Goal: Information Seeking & Learning: Learn about a topic

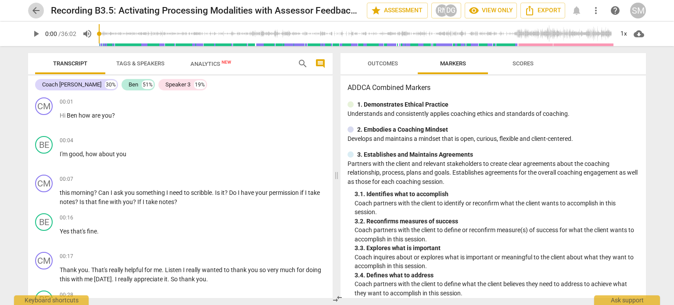
click at [43, 11] on span "arrow_back" at bounding box center [36, 10] width 16 height 11
click at [39, 8] on span "arrow_back" at bounding box center [36, 10] width 11 height 11
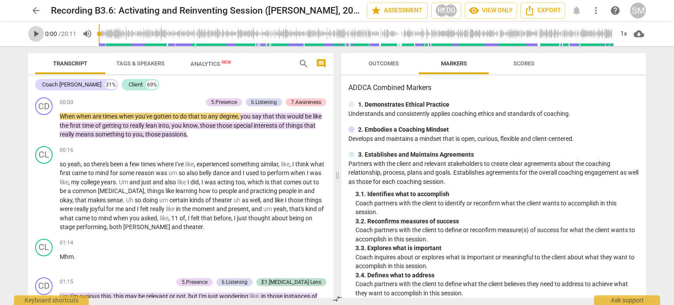
click at [36, 36] on span "play_arrow" at bounding box center [36, 34] width 11 height 11
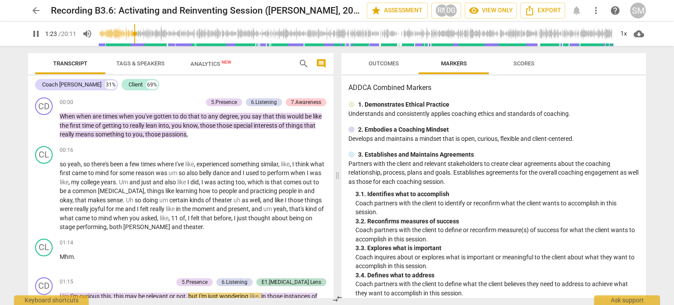
click at [32, 32] on span "pause" at bounding box center [36, 34] width 11 height 11
click at [34, 35] on span "play_arrow" at bounding box center [36, 34] width 11 height 11
click at [36, 34] on span "pause" at bounding box center [36, 34] width 11 height 11
click at [38, 31] on span "play_arrow" at bounding box center [36, 34] width 11 height 11
click at [124, 33] on input "range" at bounding box center [356, 34] width 515 height 28
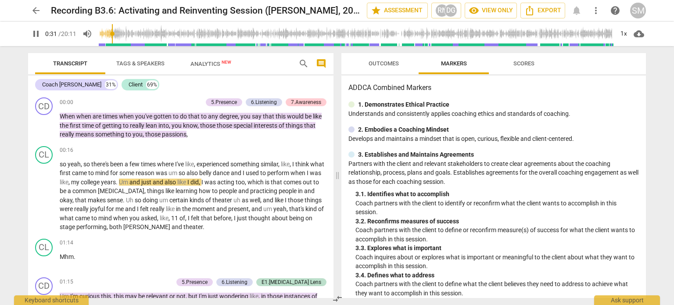
click at [112, 33] on input "range" at bounding box center [356, 34] width 515 height 28
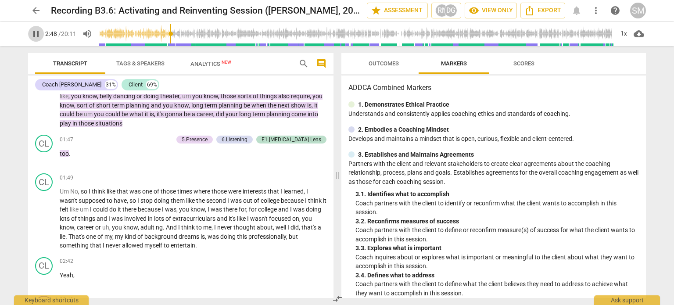
click at [32, 31] on span "pause" at bounding box center [36, 34] width 11 height 11
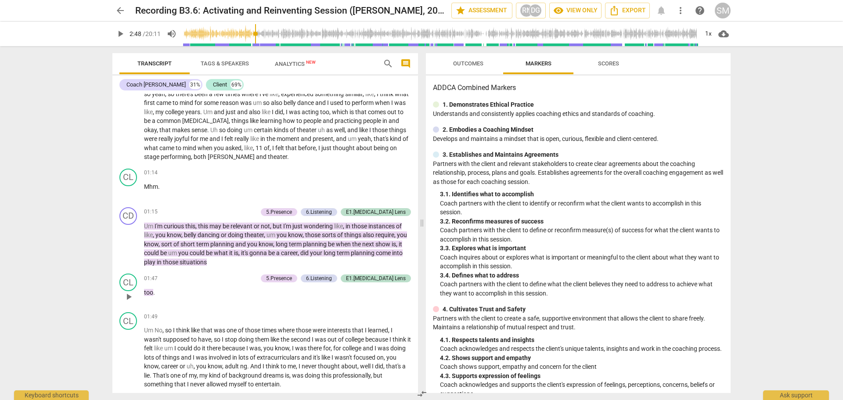
scroll to position [62, 0]
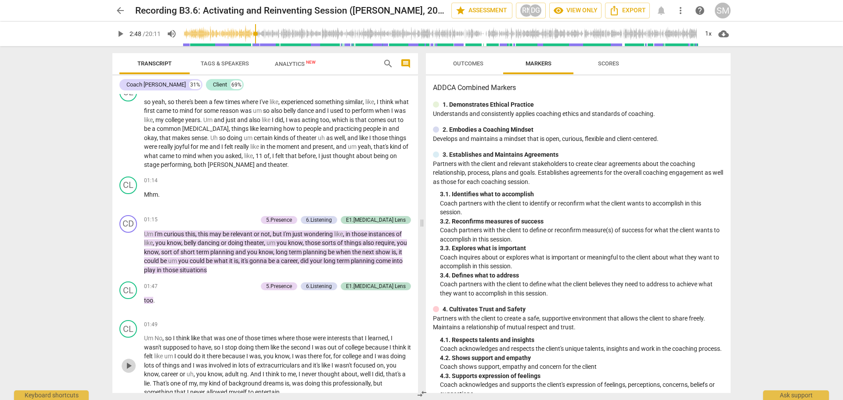
click at [126, 305] on span "play_arrow" at bounding box center [128, 365] width 11 height 11
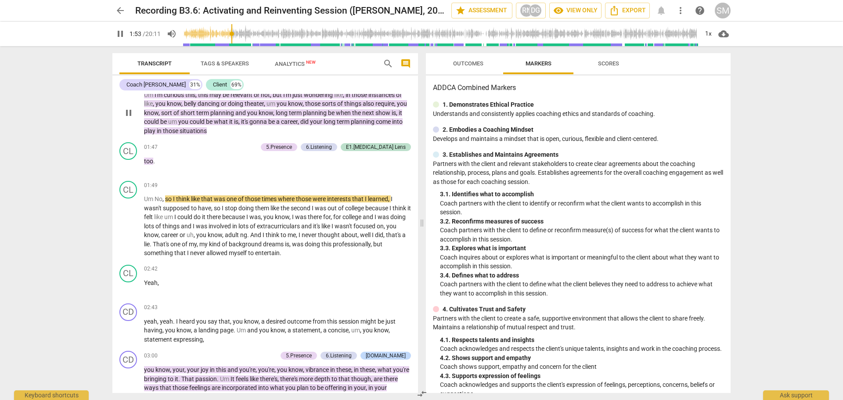
scroll to position [209, 0]
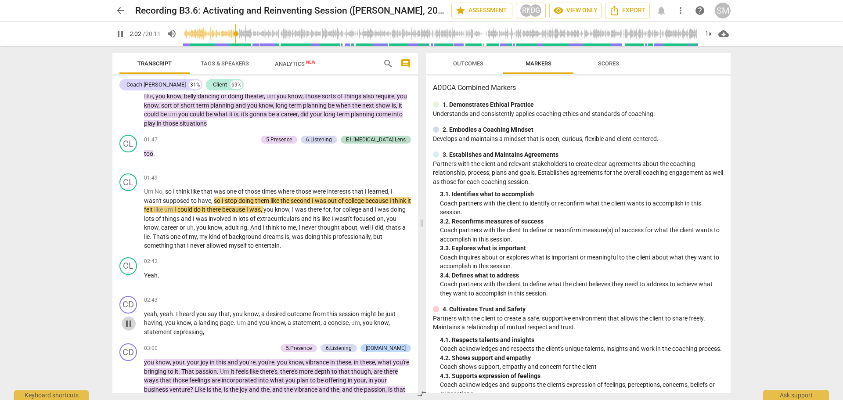
click at [128, 305] on span "pause" at bounding box center [128, 323] width 11 height 11
click at [128, 305] on span "play_arrow" at bounding box center [128, 323] width 11 height 11
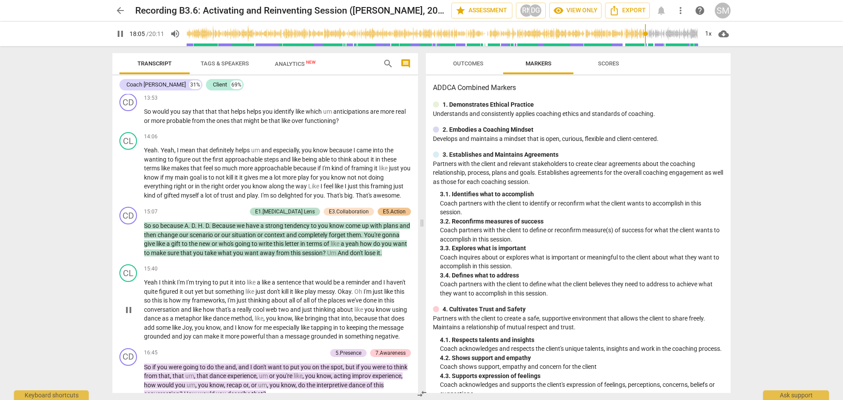
scroll to position [2763, 0]
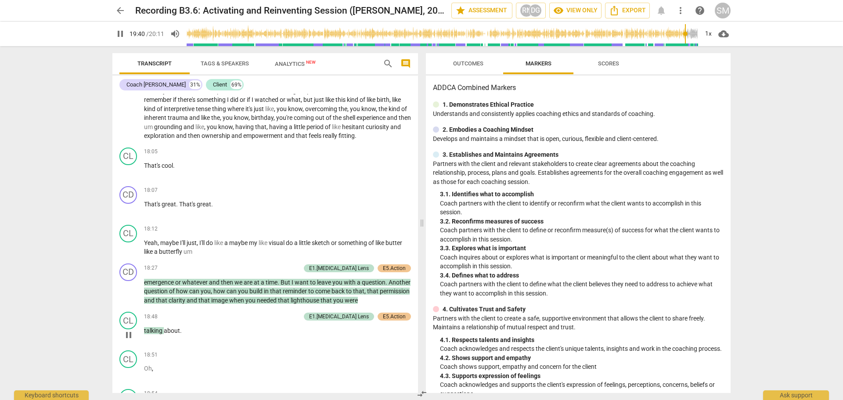
drag, startPoint x: 339, startPoint y: 264, endPoint x: 158, endPoint y: 362, distance: 206.0
click at [218, 305] on p "talking about ." at bounding box center [277, 330] width 267 height 9
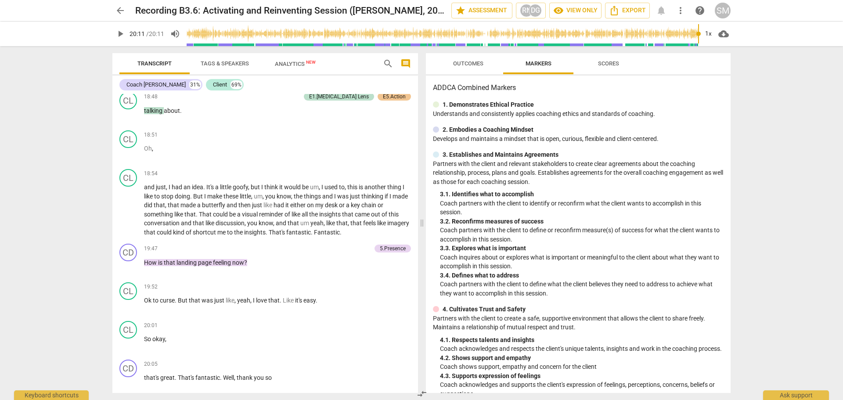
click at [143, 81] on div "Coach [PERSON_NAME]" at bounding box center [155, 84] width 59 height 9
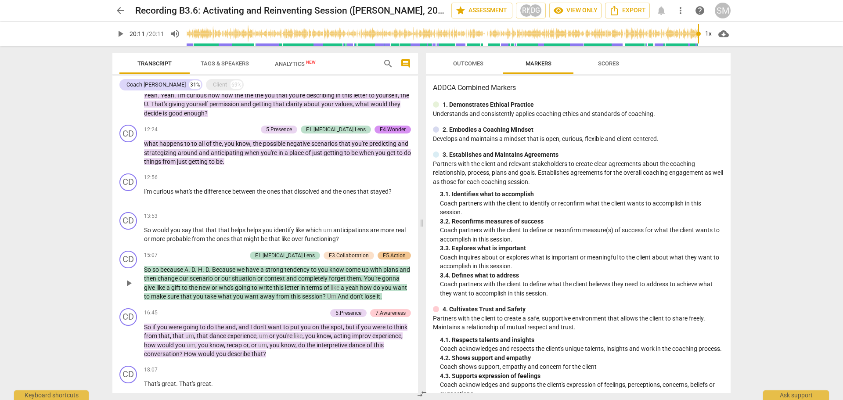
scroll to position [754, 0]
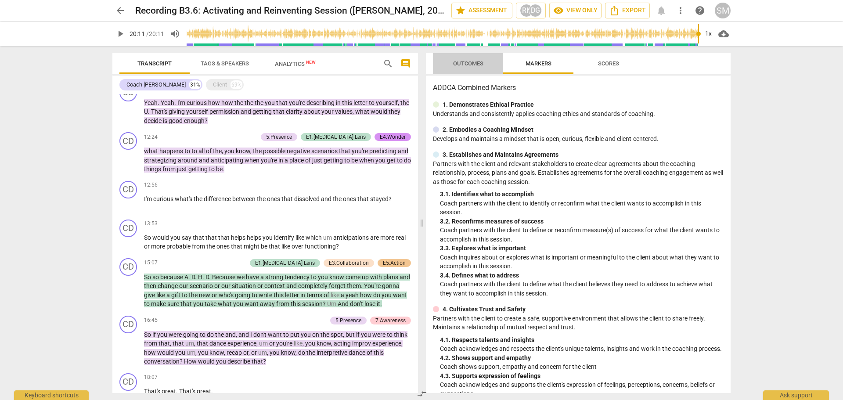
click at [470, 63] on span "Outcomes" at bounding box center [468, 63] width 30 height 7
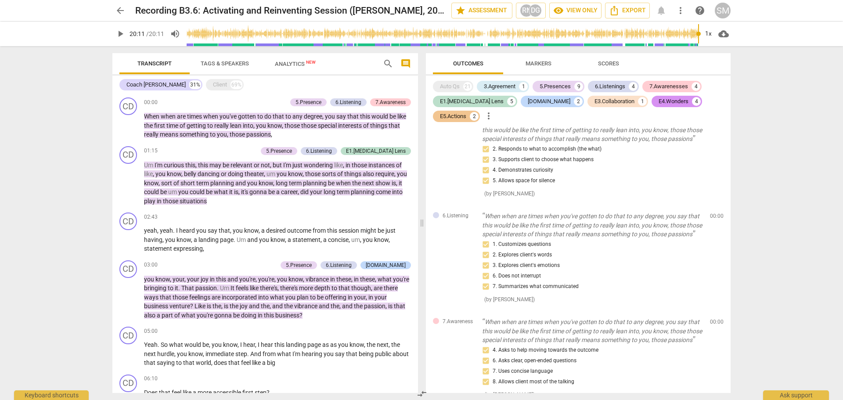
scroll to position [0, 0]
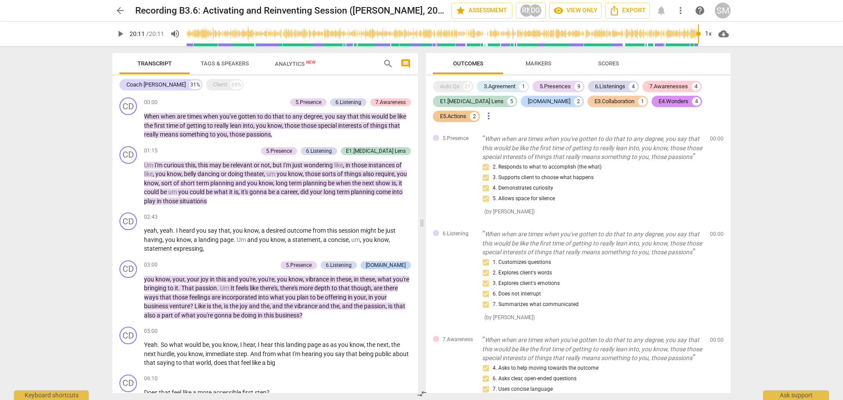
click at [594, 98] on div "E3.Collaboration" at bounding box center [614, 101] width 40 height 9
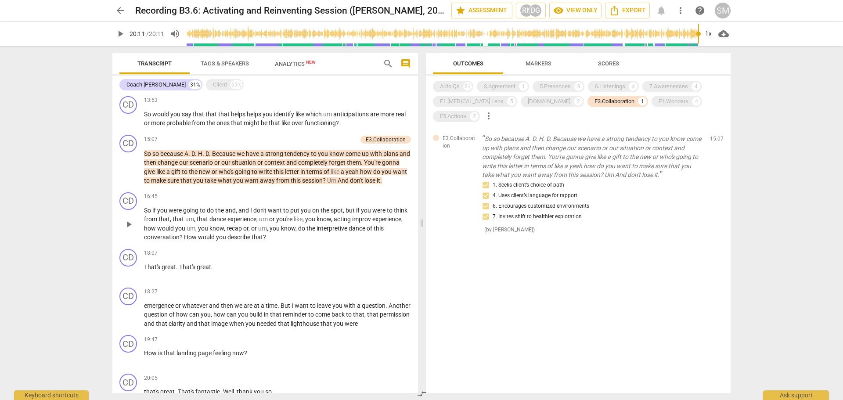
scroll to position [878, 0]
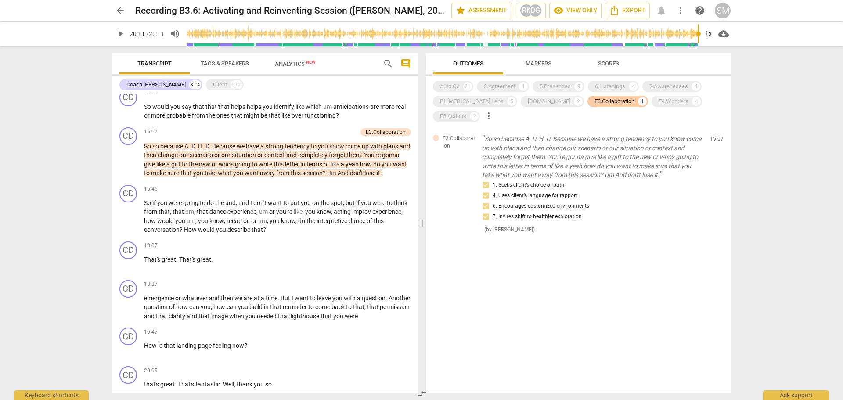
click at [594, 98] on div "E3.Collaboration" at bounding box center [614, 101] width 40 height 9
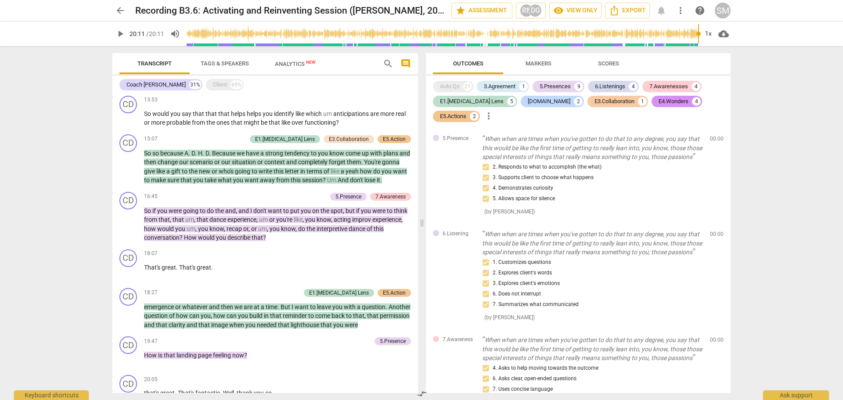
scroll to position [884, 0]
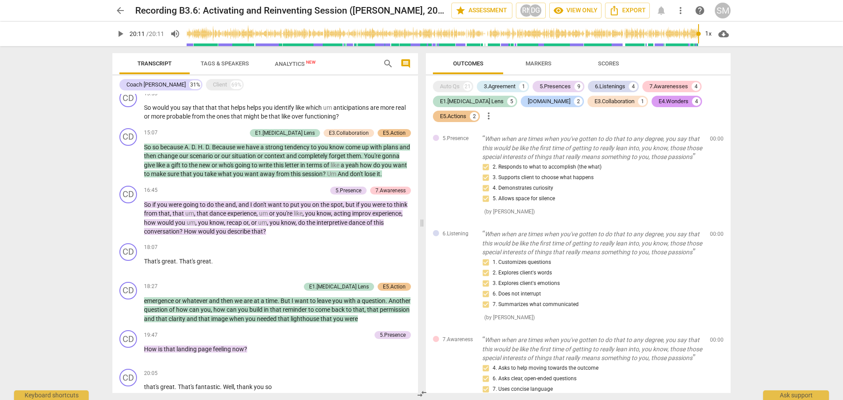
click at [651, 104] on div "E4.Wonders 4" at bounding box center [676, 101] width 50 height 11
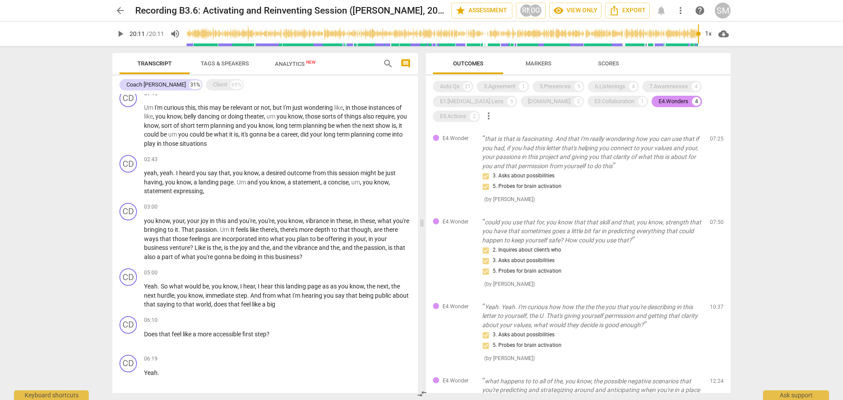
scroll to position [0, 0]
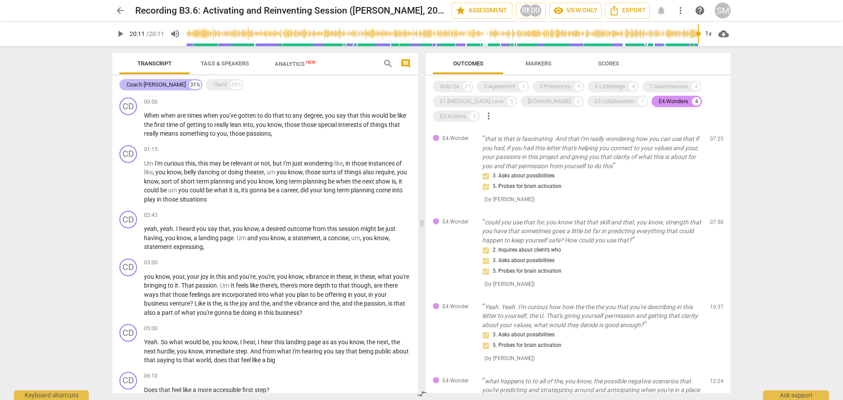
click at [155, 85] on div "Coach [PERSON_NAME]" at bounding box center [155, 84] width 59 height 9
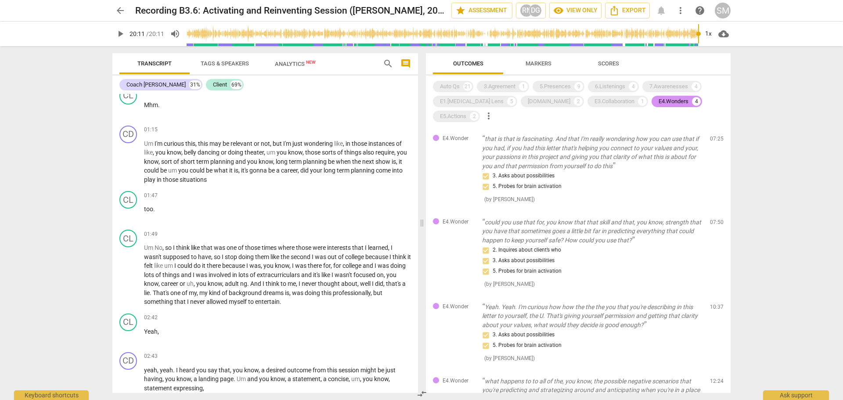
scroll to position [146, 0]
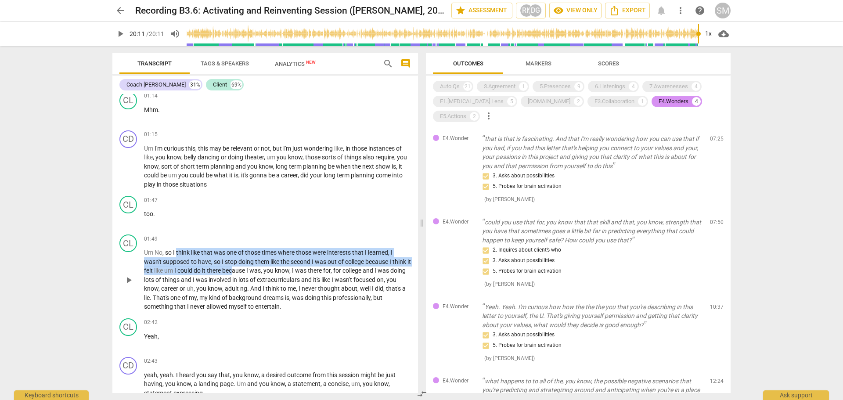
drag, startPoint x: 174, startPoint y: 242, endPoint x: 208, endPoint y: 259, distance: 37.5
click at [208, 259] on p "Um No , so I think like that was one of those times where those were interests …" at bounding box center [277, 279] width 267 height 63
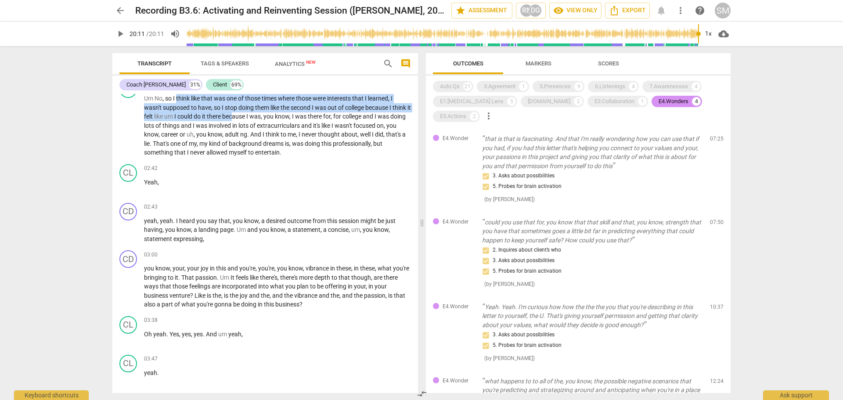
scroll to position [293, 0]
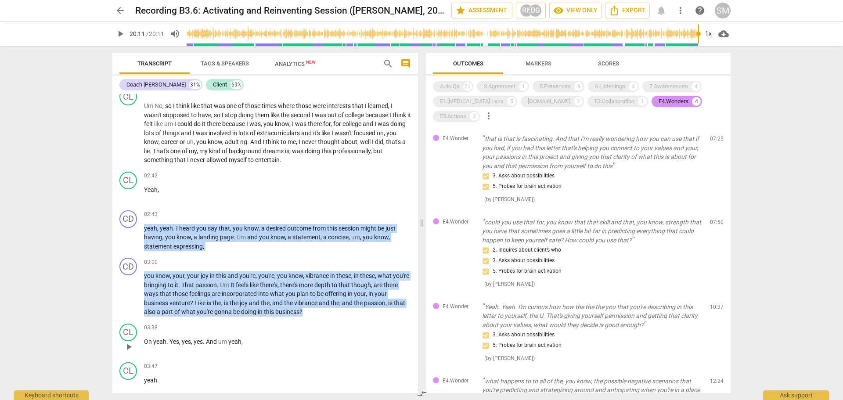
drag, startPoint x: 145, startPoint y: 214, endPoint x: 399, endPoint y: 308, distance: 270.5
click at [402, 302] on div "CD play_arrow pause 00:00 keyboard_arrow_right When when are times when you've …" at bounding box center [264, 243] width 305 height 299
copy div "yeah , yeah . I heard you say that , you know , a desired outcome from this ses…"
click at [256, 239] on div "CD play_arrow pause 02:43 keyboard_arrow_right yeah , yeah . I heard you say th…" at bounding box center [264, 231] width 305 height 48
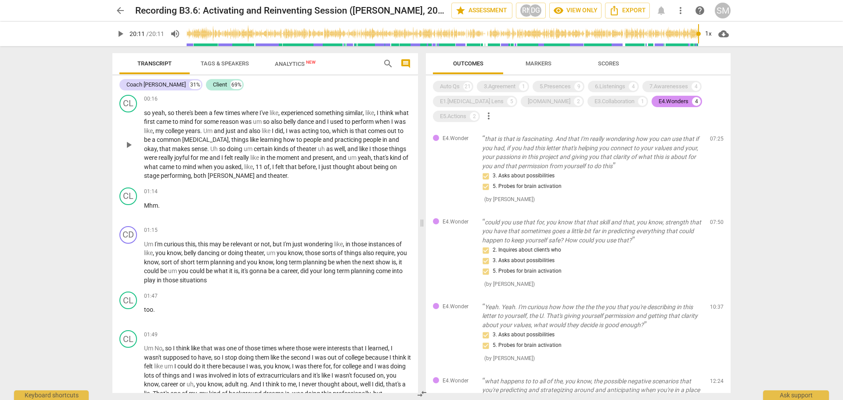
scroll to position [0, 0]
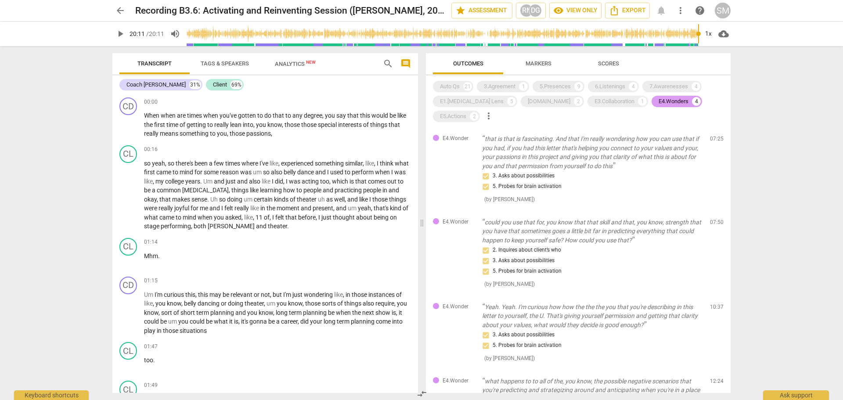
click at [658, 101] on div "E4.Wonders" at bounding box center [673, 101] width 30 height 9
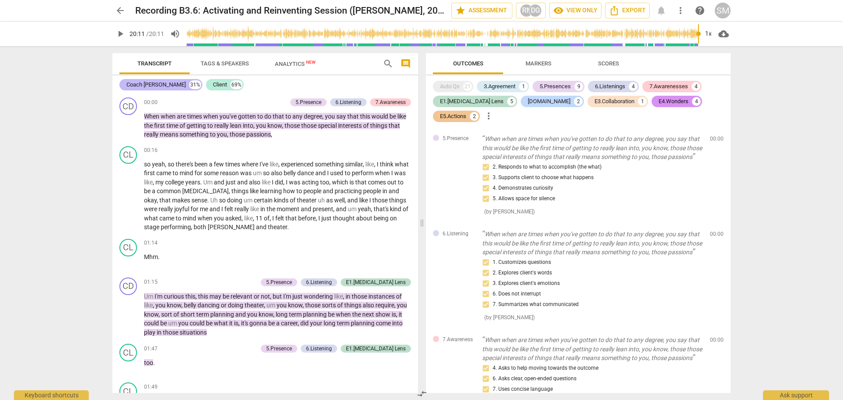
click at [151, 80] on div "Coach [PERSON_NAME] 31%" at bounding box center [160, 84] width 83 height 11
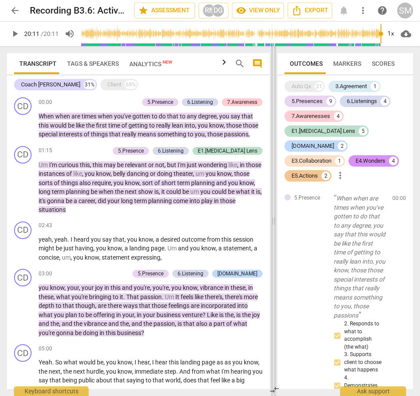
drag, startPoint x: 210, startPoint y: 217, endPoint x: 273, endPoint y: 234, distance: 65.5
click at [273, 234] on span at bounding box center [273, 221] width 5 height 350
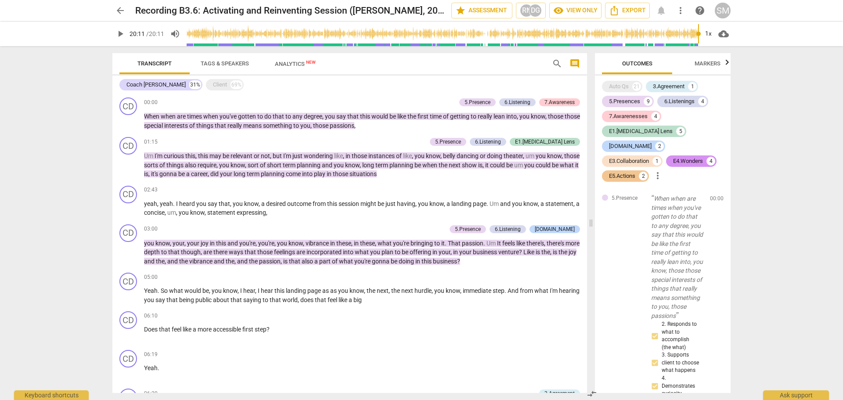
click at [674, 8] on div "arrow_back Recording B3.6: Activating and Reinventing Session ([PERSON_NAME], 2…" at bounding box center [421, 10] width 829 height 21
click at [159, 88] on div "Coach [PERSON_NAME] 31%" at bounding box center [160, 84] width 83 height 11
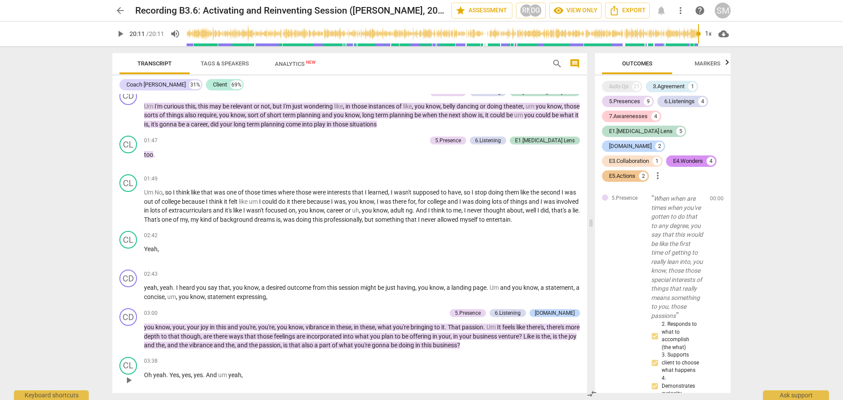
scroll to position [146, 0]
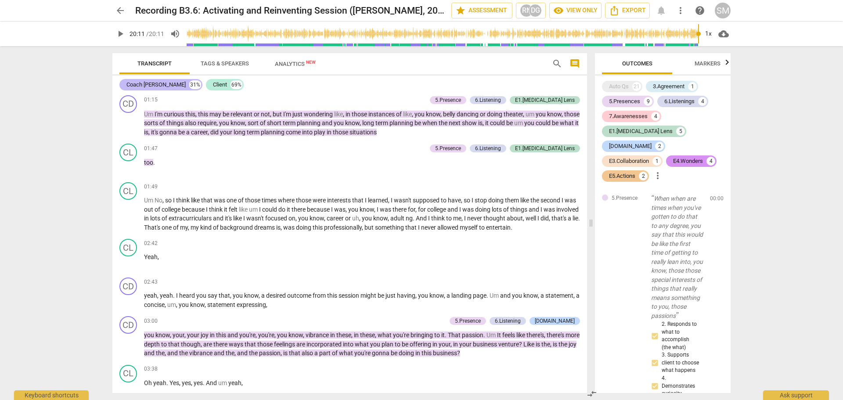
click at [153, 81] on div "Coach [PERSON_NAME]" at bounding box center [155, 84] width 59 height 9
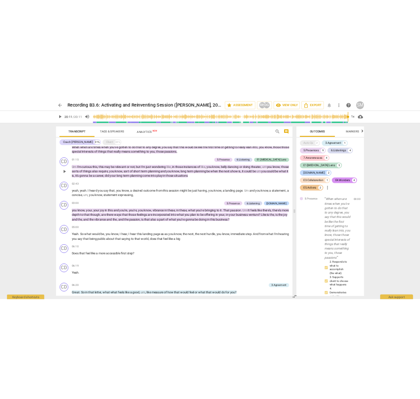
scroll to position [0, 0]
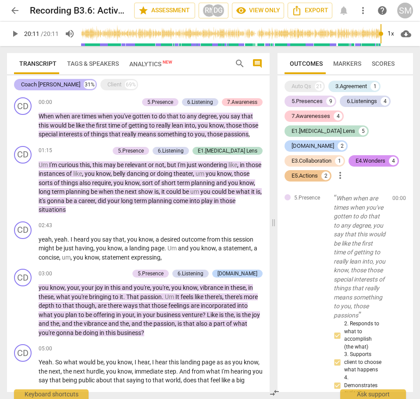
click at [48, 81] on div "Coach [PERSON_NAME]" at bounding box center [50, 84] width 59 height 9
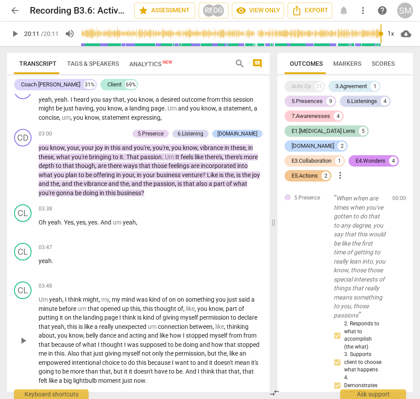
scroll to position [439, 0]
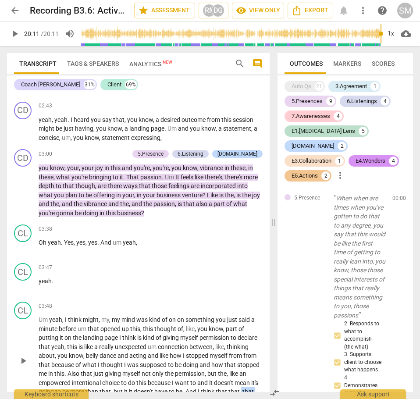
drag, startPoint x: 140, startPoint y: 350, endPoint x: 249, endPoint y: 352, distance: 109.3
click at [249, 305] on p "Um yeah , I think might , my , my mind was kind of on on something you just sai…" at bounding box center [151, 361] width 224 height 90
click at [170, 305] on span "how" at bounding box center [176, 355] width 13 height 7
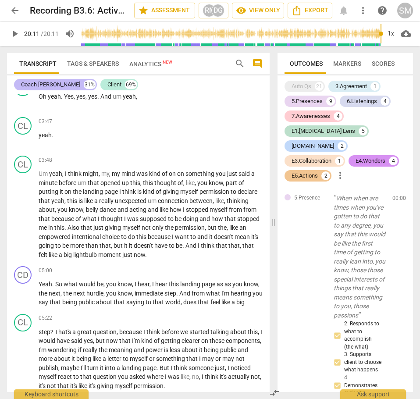
click at [39, 82] on div "Coach [PERSON_NAME]" at bounding box center [50, 84] width 59 height 9
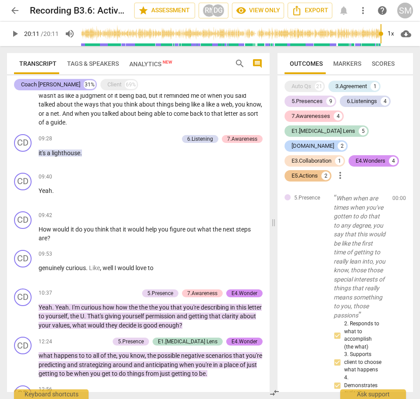
scroll to position [111, 0]
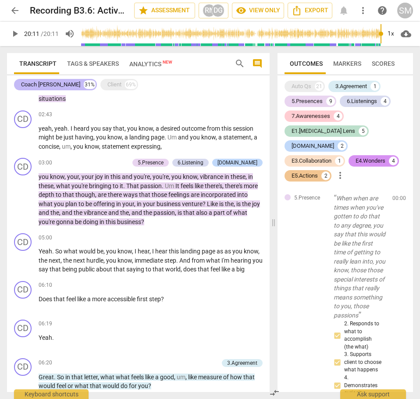
click at [84, 83] on div "31%" at bounding box center [90, 84] width 12 height 9
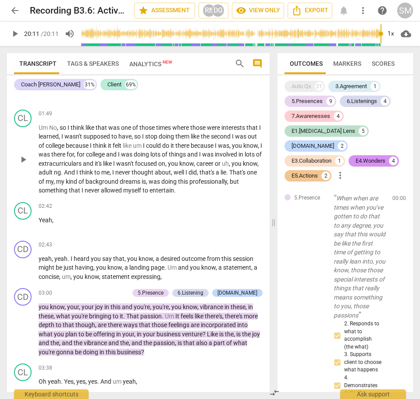
scroll to position [293, 0]
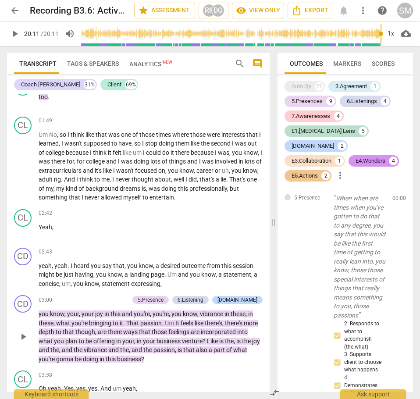
click at [24, 305] on span "play_arrow" at bounding box center [23, 337] width 11 height 11
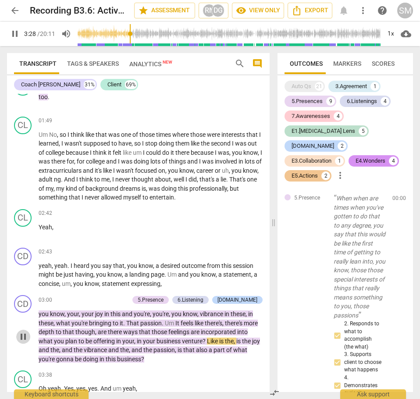
click at [22, 305] on span "pause" at bounding box center [23, 337] width 11 height 11
click at [22, 305] on span "play_arrow" at bounding box center [23, 337] width 11 height 11
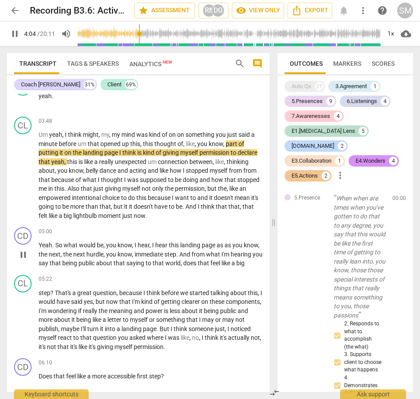
scroll to position [478, 0]
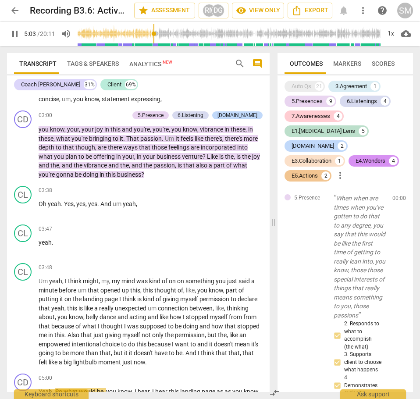
click at [25, 305] on span "pause" at bounding box center [23, 401] width 11 height 11
click at [47, 83] on div "Coach [PERSON_NAME]" at bounding box center [50, 84] width 59 height 9
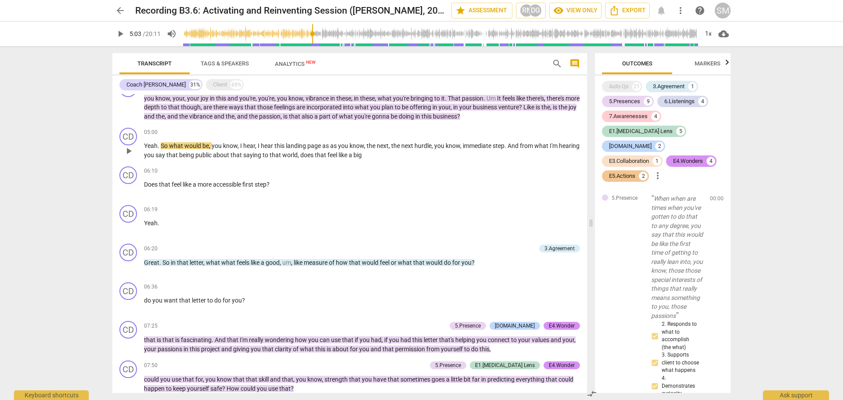
scroll to position [0, 0]
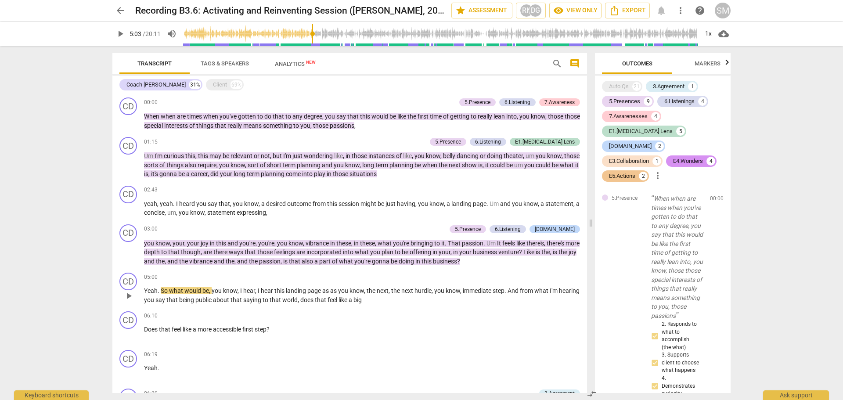
click at [145, 287] on span "Yeah" at bounding box center [151, 290] width 14 height 7
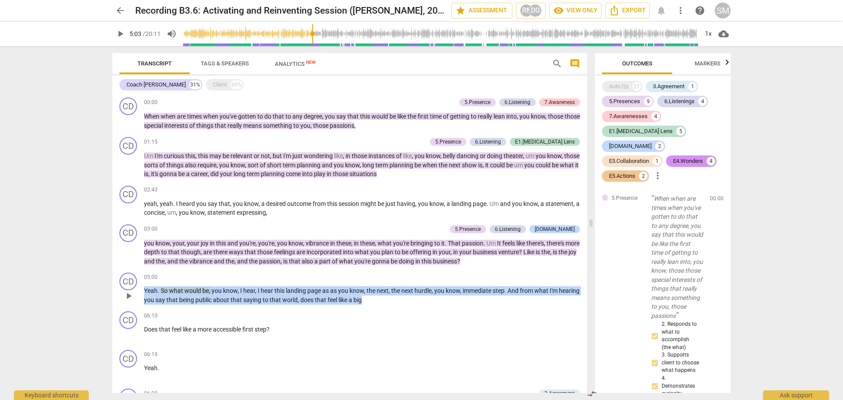
drag, startPoint x: 145, startPoint y: 286, endPoint x: 336, endPoint y: 300, distance: 191.5
click at [336, 300] on div "CD play_arrow pause 05:00 keyboard_arrow_right Yeah . So what would be , you kn…" at bounding box center [349, 288] width 474 height 39
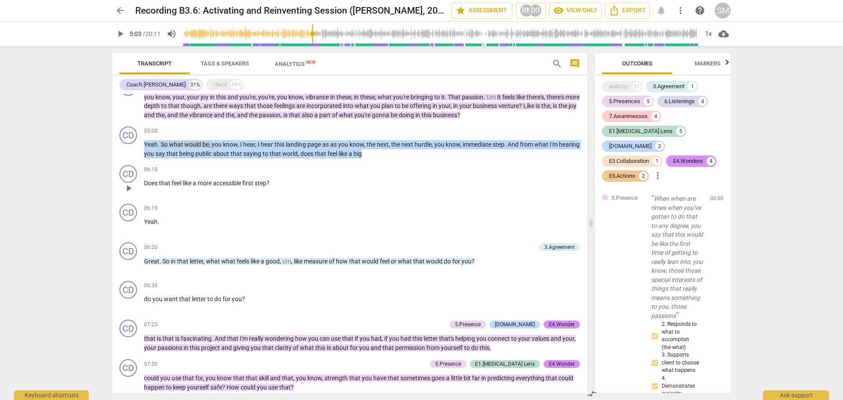
click at [235, 165] on div "06:10 keyboard_arrow_right" at bounding box center [362, 169] width 436 height 9
click at [155, 80] on div "Coach [PERSON_NAME] 31%" at bounding box center [160, 84] width 83 height 11
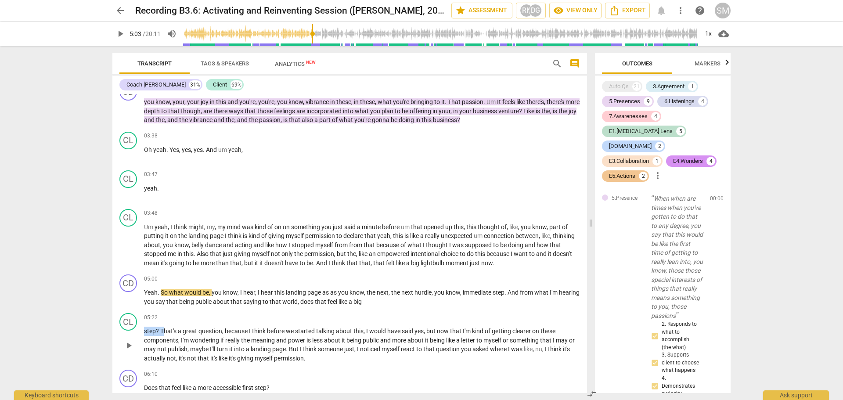
drag, startPoint x: 141, startPoint y: 319, endPoint x: 161, endPoint y: 318, distance: 20.2
click at [161, 305] on div "CL play_arrow pause 05:22 keyboard_arrow_right step ? That's a great question ,…" at bounding box center [349, 337] width 474 height 57
click at [154, 305] on span "step" at bounding box center [150, 330] width 12 height 7
click at [230, 298] on span "that" at bounding box center [236, 301] width 13 height 7
click at [213, 81] on div "Client" at bounding box center [220, 84] width 14 height 9
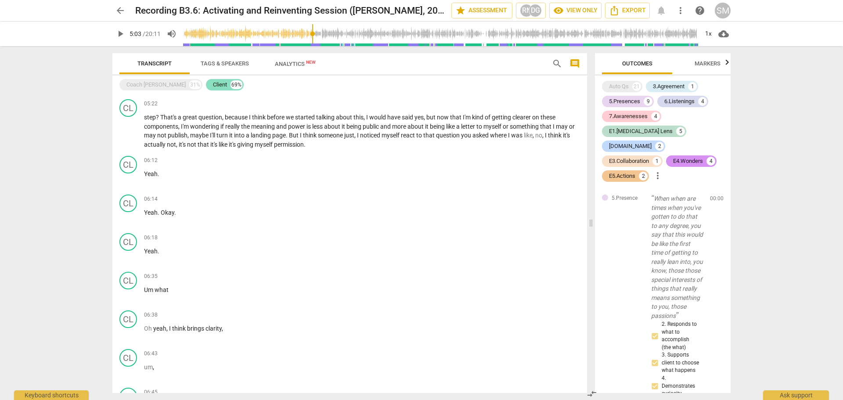
scroll to position [208, 0]
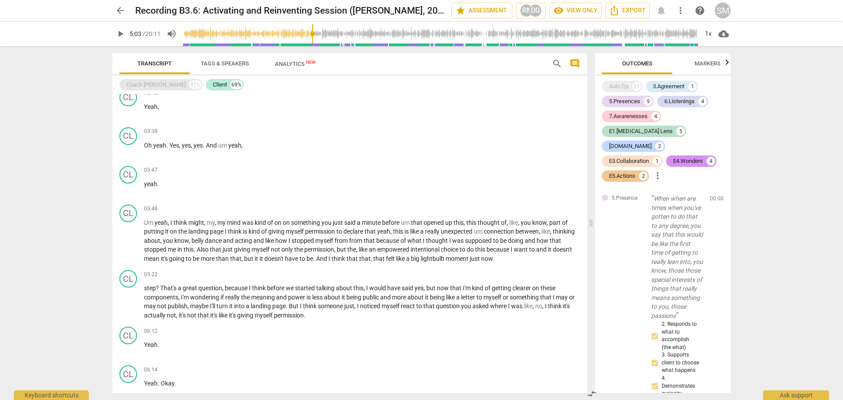
click at [137, 87] on div "Coach [PERSON_NAME]" at bounding box center [155, 84] width 59 height 9
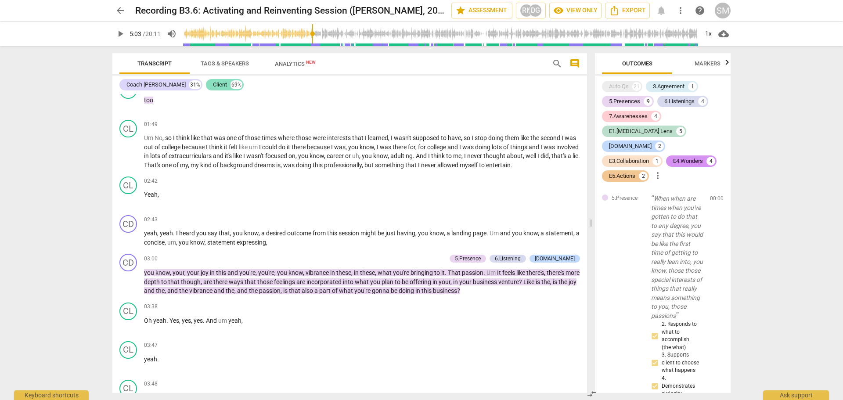
scroll to position [379, 0]
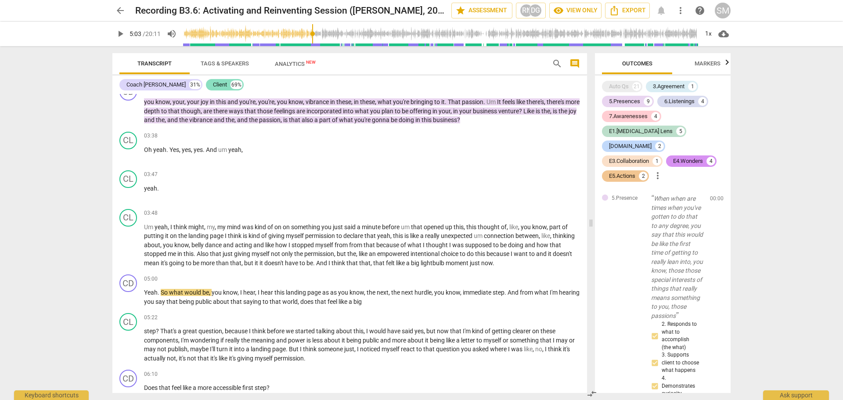
click at [213, 84] on div "Client" at bounding box center [220, 84] width 14 height 9
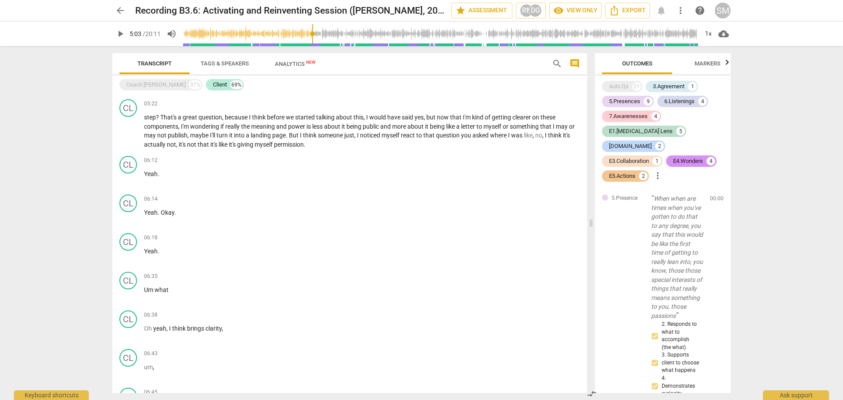
scroll to position [208, 0]
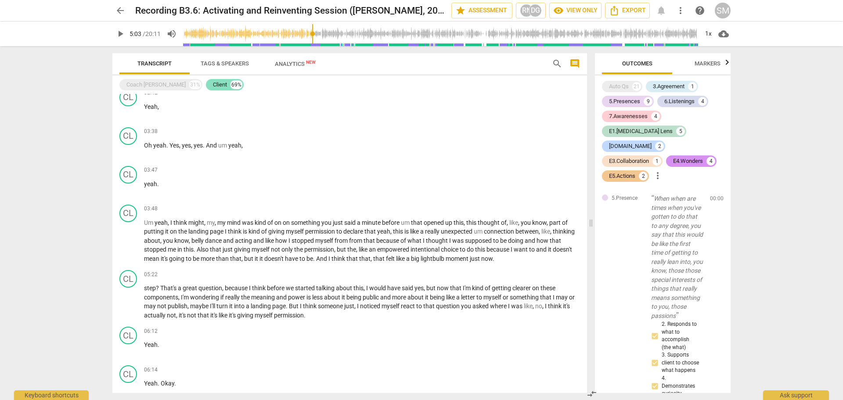
click at [213, 84] on div "Client" at bounding box center [220, 84] width 14 height 9
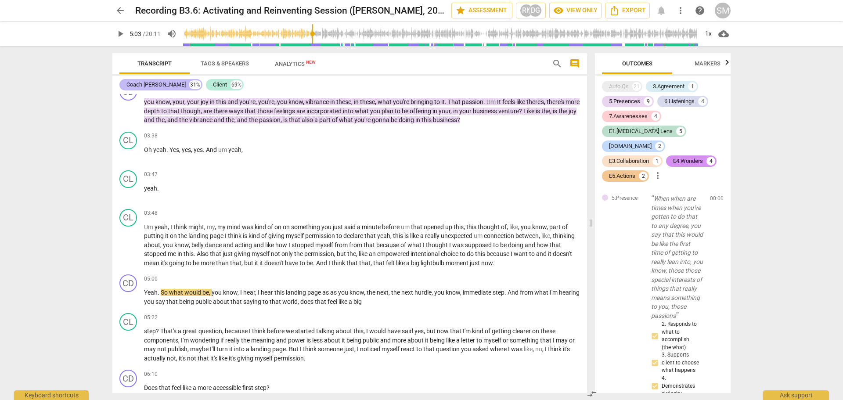
click at [159, 86] on div "Coach [PERSON_NAME] 31%" at bounding box center [160, 84] width 83 height 11
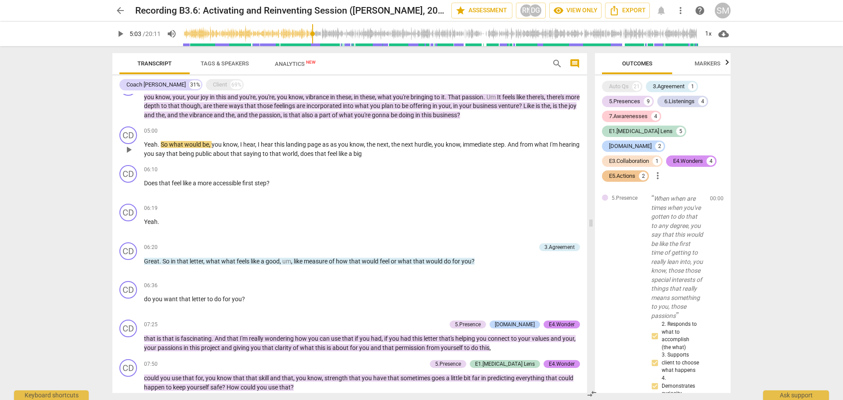
click at [335, 151] on p "Yeah . So what would be , you know , I hear , I hear this landing page as as yo…" at bounding box center [362, 149] width 436 height 18
drag, startPoint x: 280, startPoint y: 139, endPoint x: 413, endPoint y: 140, distance: 133.4
click at [413, 140] on p "Yeah . So what would be , you know , I hear , I hear this landing page as as yo…" at bounding box center [362, 149] width 436 height 18
drag, startPoint x: 442, startPoint y: 139, endPoint x: 491, endPoint y: 141, distance: 48.4
click at [491, 141] on p "Yeah . So what would be , you know , I hear , I hear this landing page as as yo…" at bounding box center [362, 149] width 436 height 18
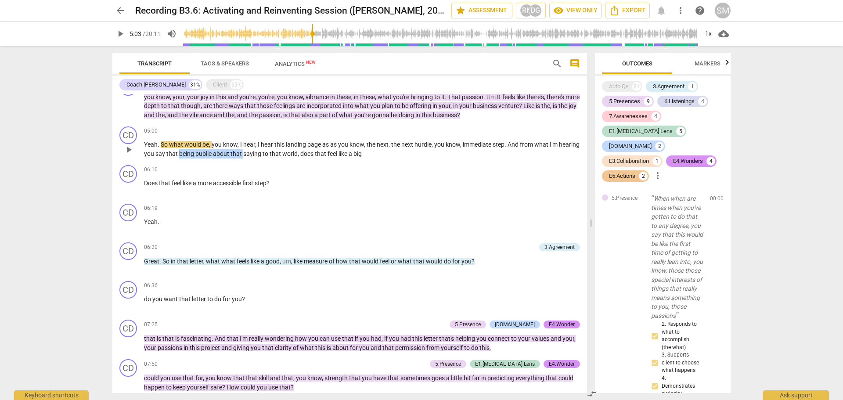
drag, startPoint x: 157, startPoint y: 151, endPoint x: 216, endPoint y: 147, distance: 59.4
click at [216, 147] on p "Yeah . So what would be , you know , I hear , I hear this landing page as as yo…" at bounding box center [362, 149] width 436 height 18
drag, startPoint x: 268, startPoint y: 150, endPoint x: 341, endPoint y: 149, distance: 72.4
click at [341, 149] on p "Yeah . So what would be , you know , I hear , I hear this landing page as as yo…" at bounding box center [362, 149] width 436 height 18
click at [213, 82] on div "Client" at bounding box center [220, 84] width 14 height 9
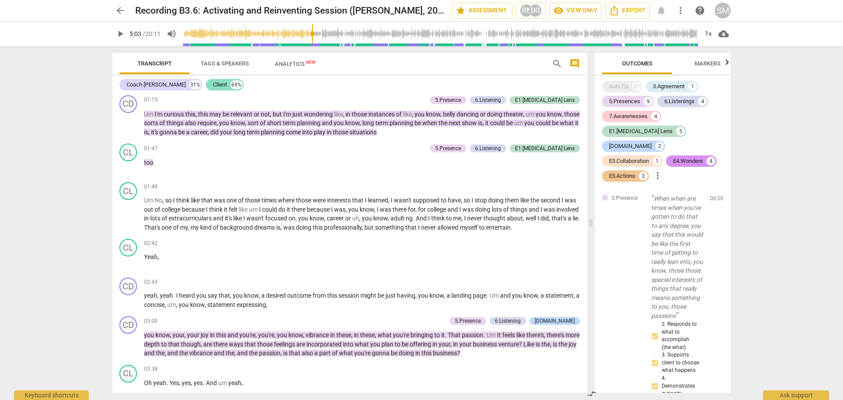
scroll to position [379, 0]
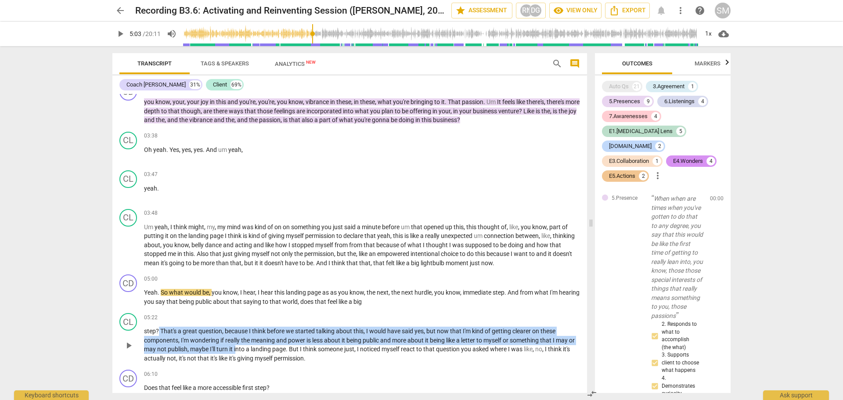
drag, startPoint x: 158, startPoint y: 316, endPoint x: 169, endPoint y: 333, distance: 20.3
click at [169, 305] on p "step ? That's a great question , because I think before we started talking abou…" at bounding box center [362, 345] width 436 height 36
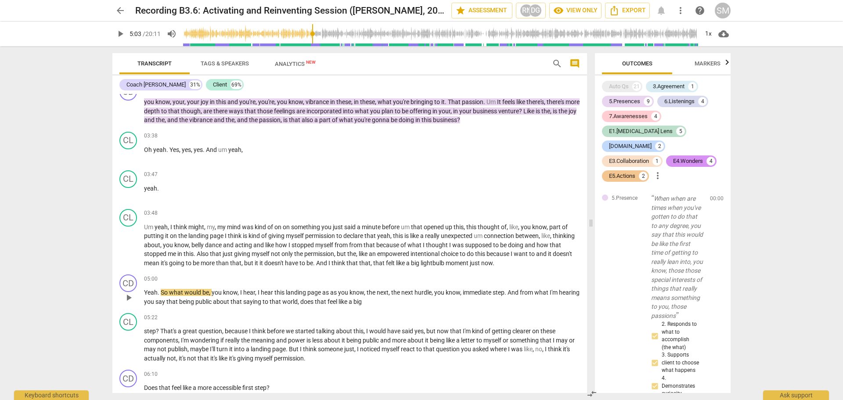
click at [179, 298] on span "being" at bounding box center [187, 301] width 16 height 7
click at [136, 90] on div "Coach [PERSON_NAME] 31% Client 69%" at bounding box center [349, 84] width 460 height 15
click at [138, 86] on div "Coach [PERSON_NAME]" at bounding box center [155, 84] width 59 height 9
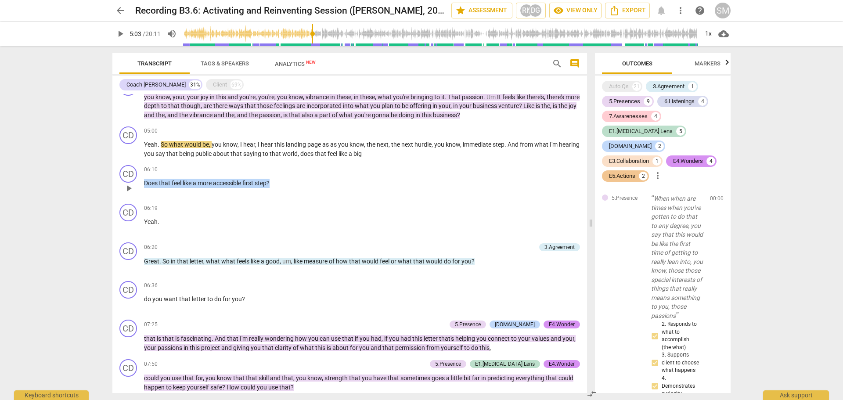
drag, startPoint x: 142, startPoint y: 179, endPoint x: 282, endPoint y: 184, distance: 140.1
click at [282, 184] on div "CD play_arrow pause 06:10 keyboard_arrow_right Does that feel like a more acces…" at bounding box center [349, 181] width 474 height 39
click at [206, 81] on div "Client 69%" at bounding box center [225, 84] width 38 height 11
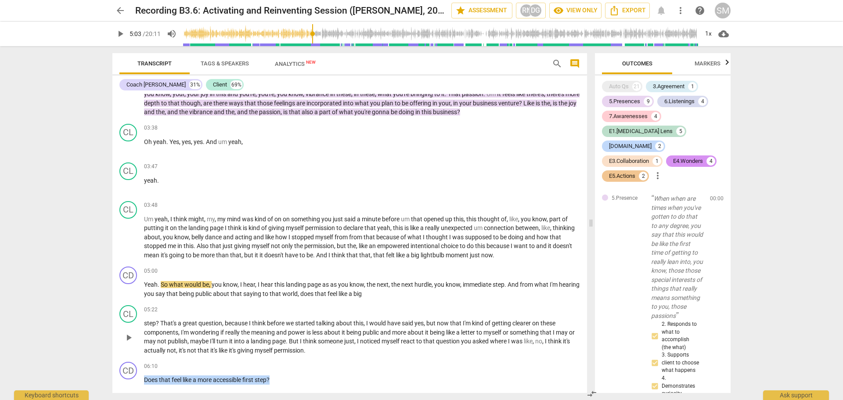
scroll to position [379, 0]
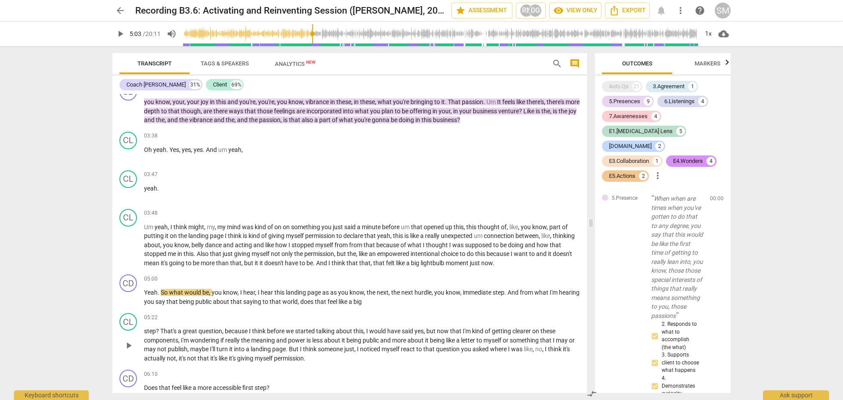
click at [556, 305] on span "may" at bounding box center [562, 340] width 13 height 7
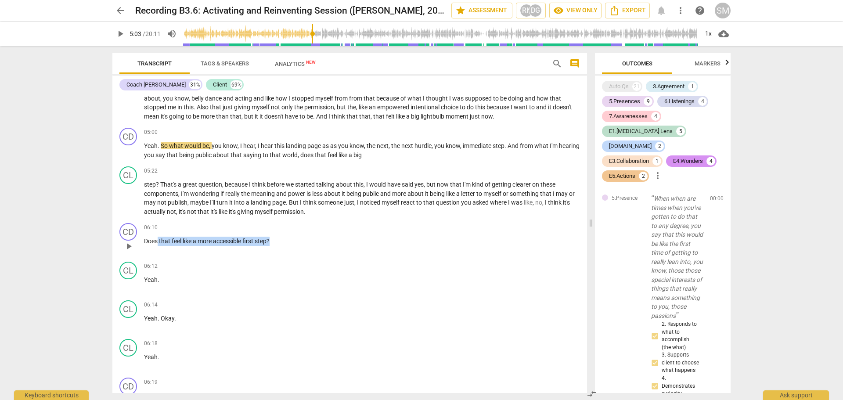
drag, startPoint x: 158, startPoint y: 228, endPoint x: 272, endPoint y: 228, distance: 114.1
click at [272, 237] on p "Does that feel like a more accessible first step ?" at bounding box center [362, 241] width 436 height 9
drag, startPoint x: 272, startPoint y: 228, endPoint x: 180, endPoint y: 226, distance: 92.2
click at [180, 237] on p "Does that feel like a more accessible first step ?" at bounding box center [362, 241] width 436 height 9
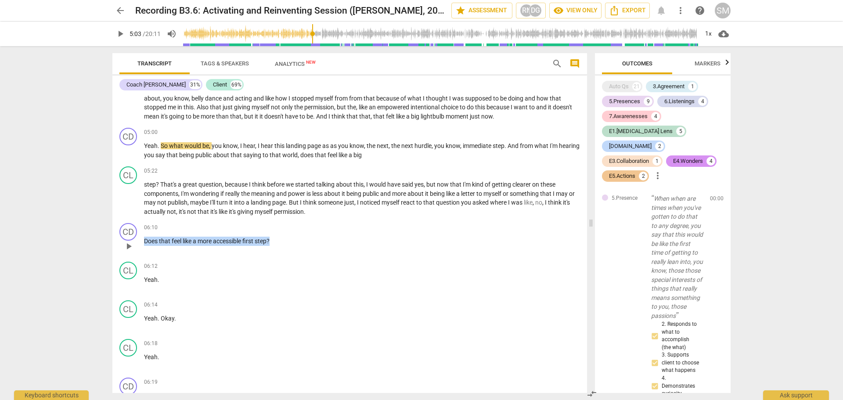
drag, startPoint x: 146, startPoint y: 225, endPoint x: 288, endPoint y: 231, distance: 142.8
click at [288, 231] on div "06:10 keyboard_arrow_right Does that feel like a more accessible first step ?" at bounding box center [362, 239] width 436 height 32
drag, startPoint x: 264, startPoint y: 226, endPoint x: 199, endPoint y: 226, distance: 65.0
click at [199, 237] on p "Does that feel like a more accessible first step ?" at bounding box center [362, 241] width 436 height 9
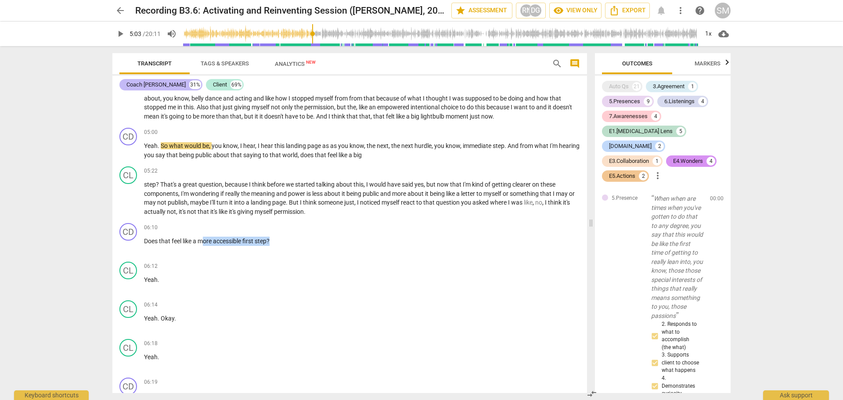
click at [154, 81] on div "Coach [PERSON_NAME]" at bounding box center [155, 84] width 59 height 9
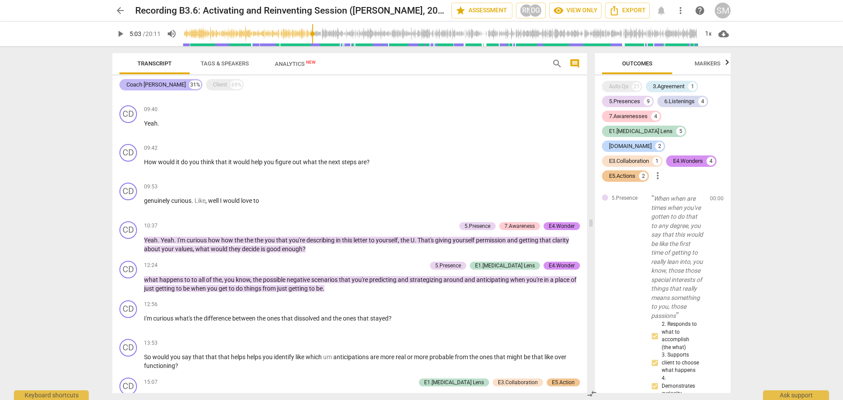
scroll to position [153, 0]
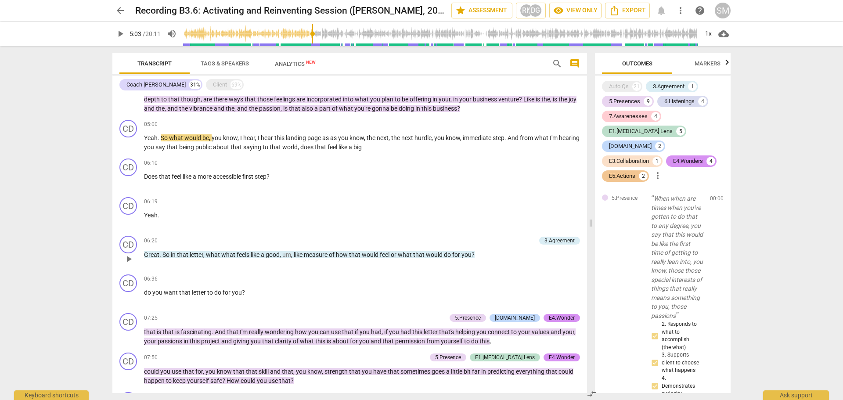
click at [247, 256] on div "06:20 3.Agreement keyboard_arrow_right Great . So in that letter , what what fe…" at bounding box center [362, 252] width 436 height 32
click at [488, 266] on div "CD play_arrow pause 06:20 3.Agreement keyboard_arrow_right Great . So in that l…" at bounding box center [349, 251] width 474 height 39
drag, startPoint x: 178, startPoint y: 172, endPoint x: 268, endPoint y: 180, distance: 89.9
click at [238, 175] on p "Does that feel like a more accessible first step ?" at bounding box center [362, 176] width 436 height 9
click at [268, 180] on div "06:10 keyboard_arrow_right Does that feel like a more accessible first step ?" at bounding box center [362, 174] width 436 height 32
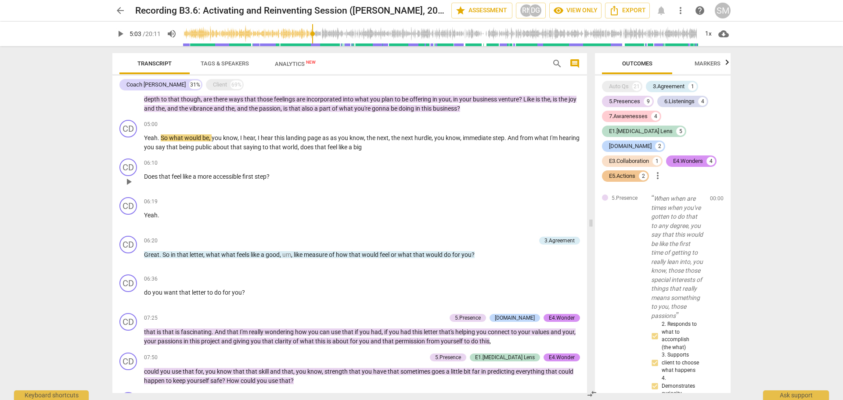
click at [259, 173] on span "step" at bounding box center [261, 176] width 12 height 7
drag, startPoint x: 262, startPoint y: 176, endPoint x: 256, endPoint y: 258, distance: 82.2
click at [256, 258] on div "CD play_arrow pause 00:00 5.Presence 6.Listening 7.Awareness keyboard_arrow_rig…" at bounding box center [349, 243] width 474 height 299
click at [255, 232] on div "CD play_arrow pause 06:20 3.Agreement keyboard_arrow_right Great . So in that l…" at bounding box center [349, 251] width 474 height 39
click at [229, 177] on div "06:10 keyboard_arrow_right Does that feel like a more accessible first step ?" at bounding box center [362, 174] width 436 height 32
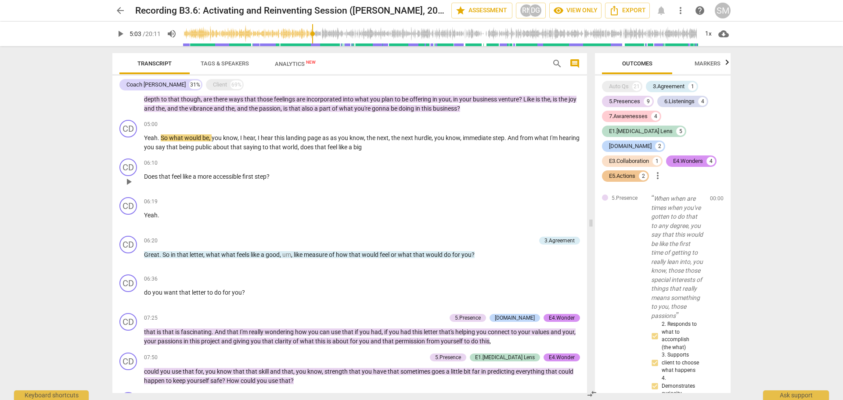
click at [230, 175] on span "accessible" at bounding box center [227, 176] width 29 height 7
click at [237, 173] on span "accessible" at bounding box center [227, 176] width 29 height 7
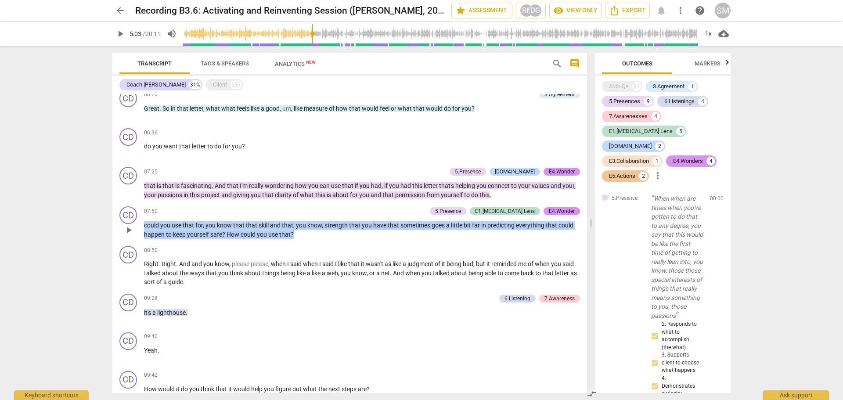
drag, startPoint x: 266, startPoint y: 228, endPoint x: 139, endPoint y: 219, distance: 128.0
click at [139, 219] on div "CD play_arrow pause 07:50 5.Presence E1.[MEDICAL_DATA] Lens E4.Wonder keyboard_…" at bounding box center [349, 223] width 474 height 40
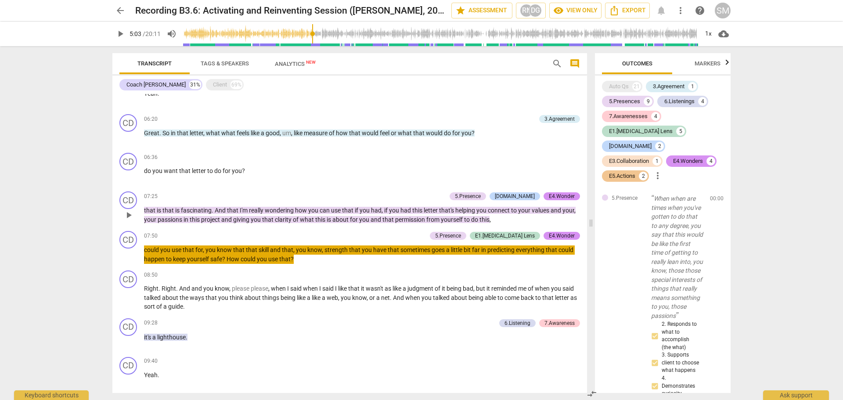
scroll to position [293, 0]
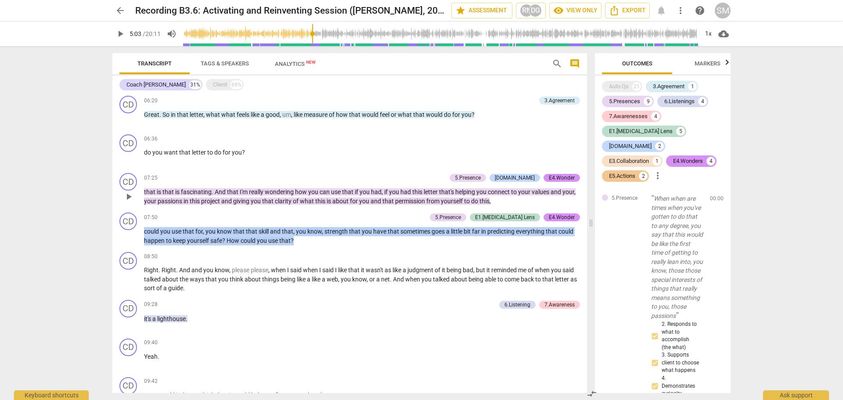
click at [148, 201] on div "CD play_arrow pause 07:25 5.Presence [DOMAIN_NAME] E4.Wonder keyboard_arrow_rig…" at bounding box center [349, 189] width 474 height 40
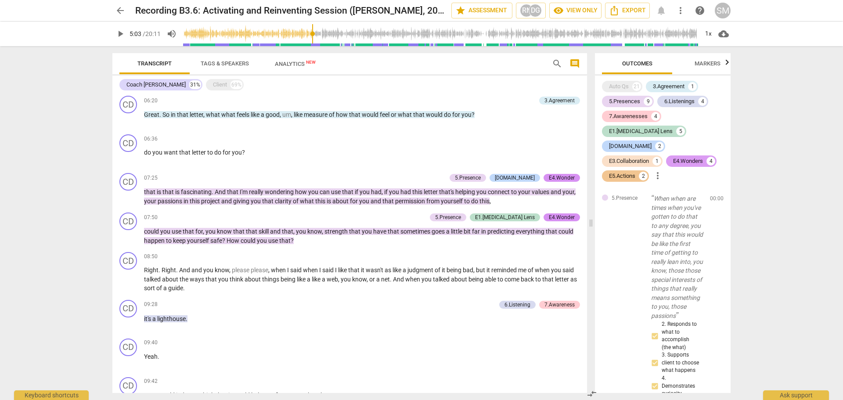
click at [673, 157] on div "E4.Wonders" at bounding box center [688, 161] width 30 height 9
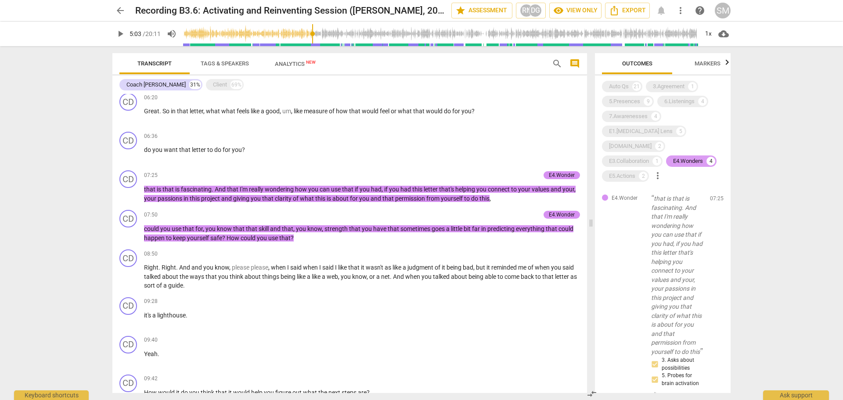
scroll to position [291, 0]
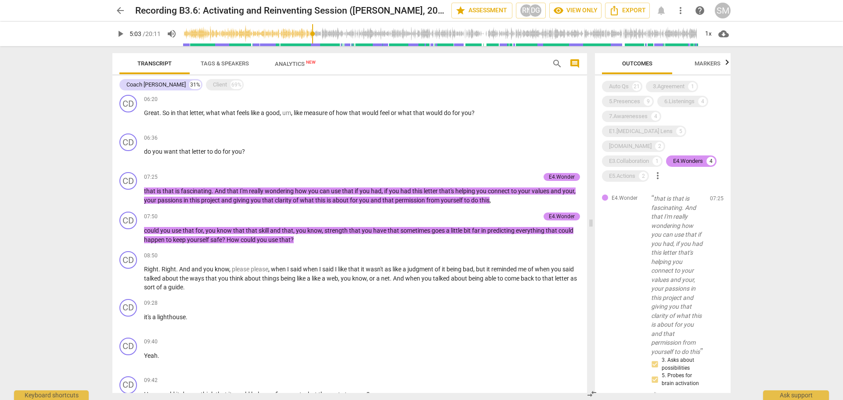
click at [184, 305] on span "do" at bounding box center [185, 394] width 8 height 7
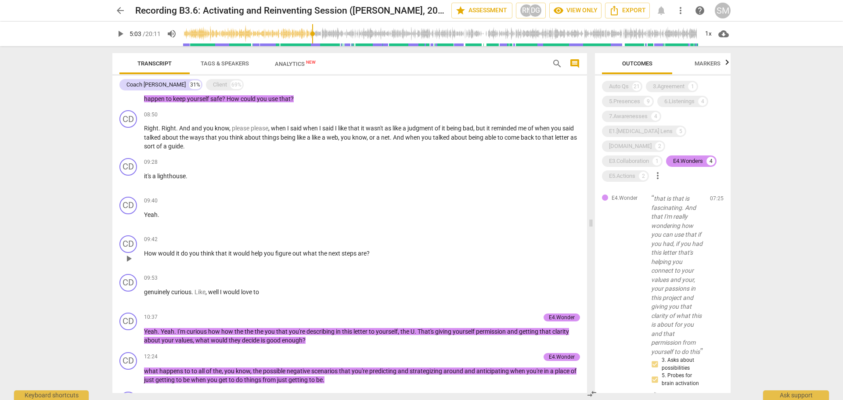
scroll to position [437, 0]
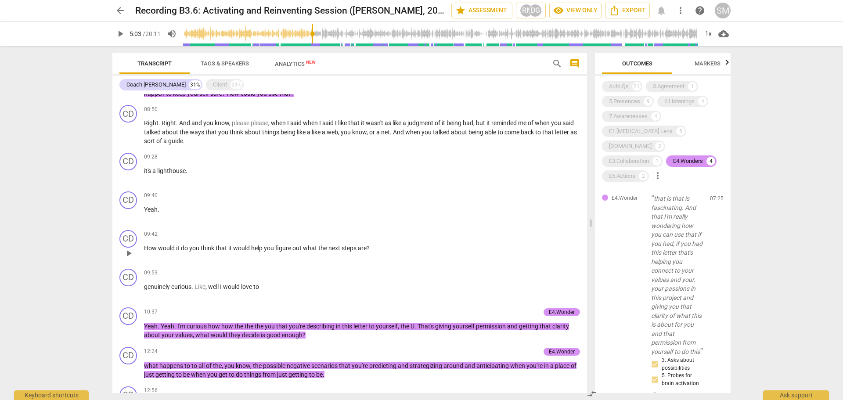
click at [161, 244] on span "would" at bounding box center [167, 247] width 18 height 7
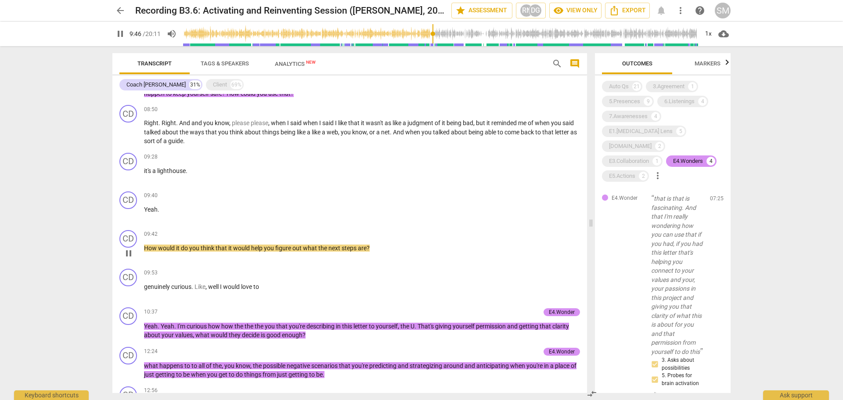
click at [132, 248] on span "pause" at bounding box center [128, 253] width 11 height 11
click at [649, 170] on div "E5.Actions 2" at bounding box center [625, 175] width 47 height 11
click at [452, 269] on div "09:53 keyboard_arrow_right" at bounding box center [362, 273] width 436 height 9
click at [266, 269] on div "09:53 keyboard_arrow_right" at bounding box center [362, 273] width 436 height 9
click at [229, 283] on span "would" at bounding box center [232, 286] width 18 height 7
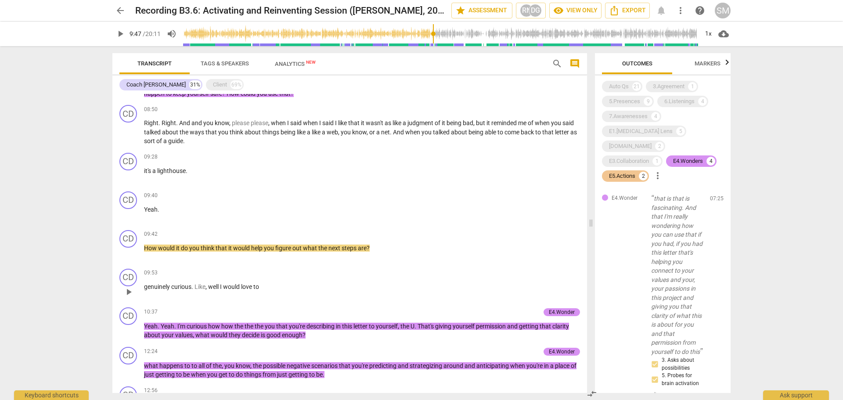
click at [230, 283] on span "would" at bounding box center [232, 286] width 18 height 7
click at [673, 157] on div "E4.Wonders" at bounding box center [688, 161] width 30 height 9
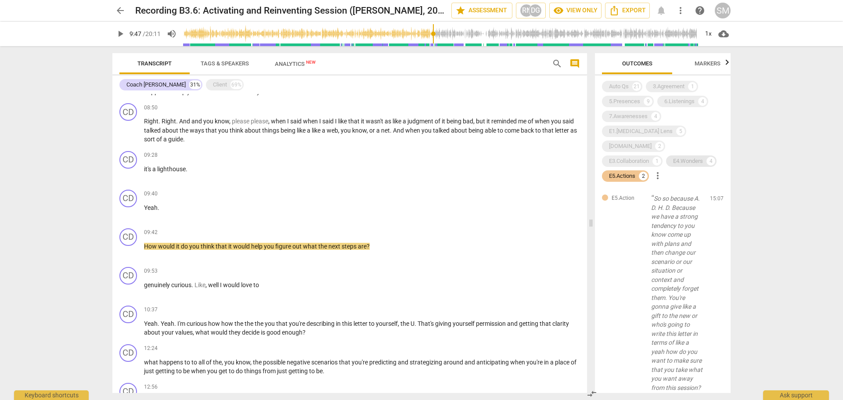
click at [673, 157] on div "E4.Wonders" at bounding box center [688, 161] width 30 height 9
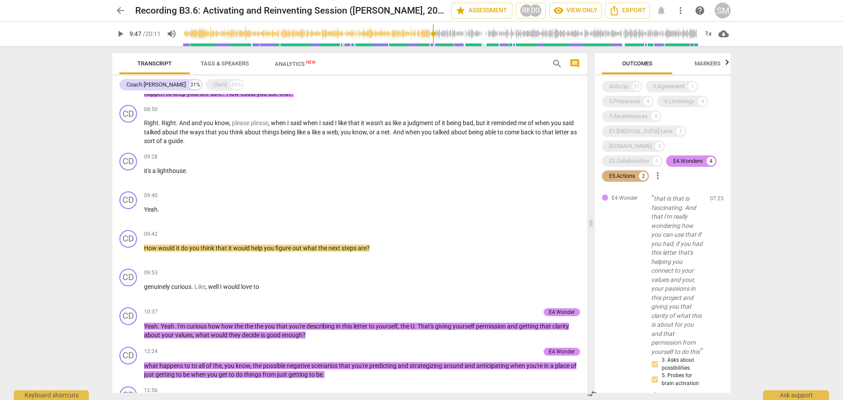
click at [649, 170] on div "E5.Actions 2" at bounding box center [625, 175] width 47 height 11
drag, startPoint x: 230, startPoint y: 233, endPoint x: 359, endPoint y: 245, distance: 129.6
click at [359, 245] on div "09:42 keyboard_arrow_right How would it do you think that it would help you fig…" at bounding box center [362, 246] width 436 height 32
click at [369, 241] on div "09:42 keyboard_arrow_right How would it do you think that it would help you fig…" at bounding box center [362, 246] width 436 height 32
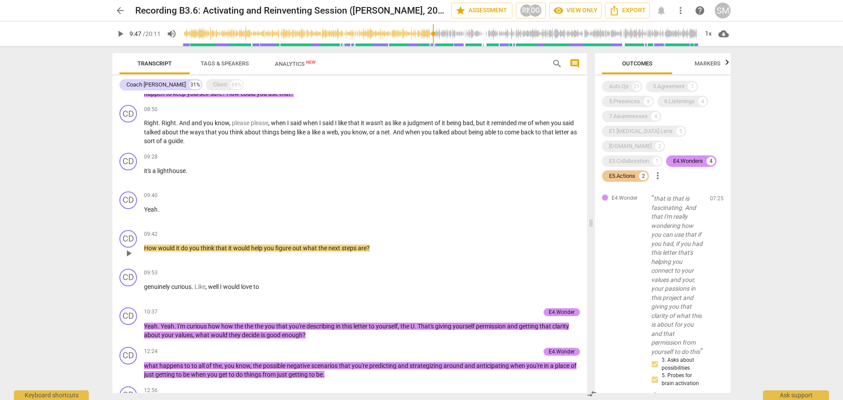
click at [357, 244] on p "How would it do you think that it would help you figure out what the next steps…" at bounding box center [362, 248] width 436 height 9
drag, startPoint x: 287, startPoint y: 230, endPoint x: 273, endPoint y: 228, distance: 13.3
click at [273, 230] on div "09:42 keyboard_arrow_right How would it do you think that it would help you fig…" at bounding box center [362, 246] width 436 height 32
click at [275, 244] on span "figure" at bounding box center [283, 247] width 17 height 7
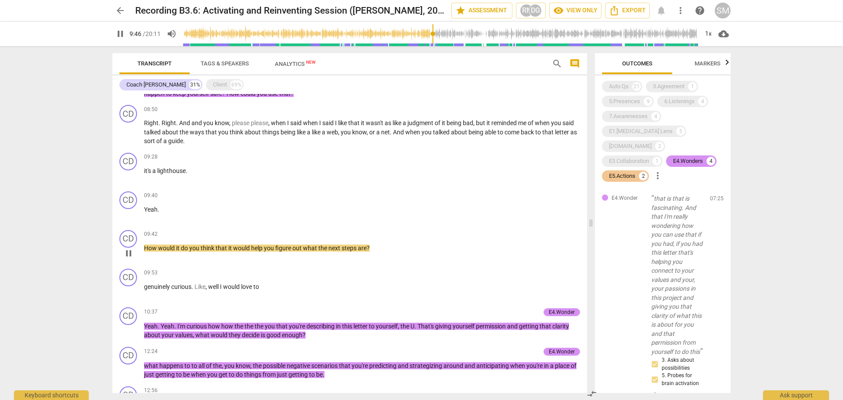
click at [275, 244] on span "figure" at bounding box center [283, 247] width 17 height 7
click at [128, 248] on span "pause" at bounding box center [128, 253] width 11 height 11
click at [580, 64] on span "comment" at bounding box center [575, 63] width 14 height 11
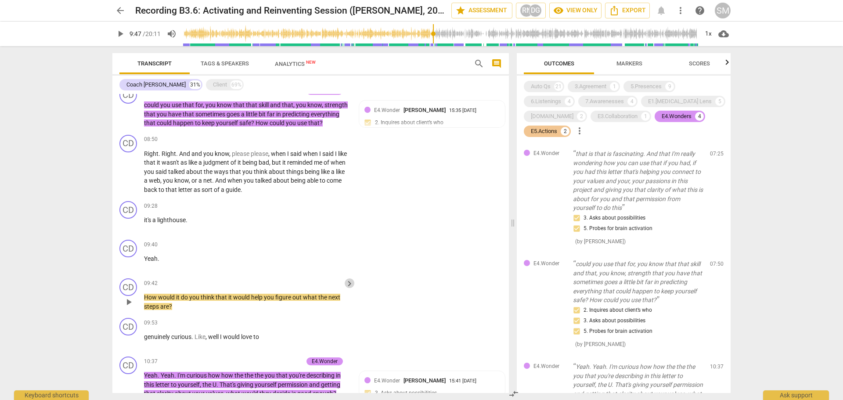
click at [348, 278] on span "keyboard_arrow_right" at bounding box center [349, 283] width 11 height 11
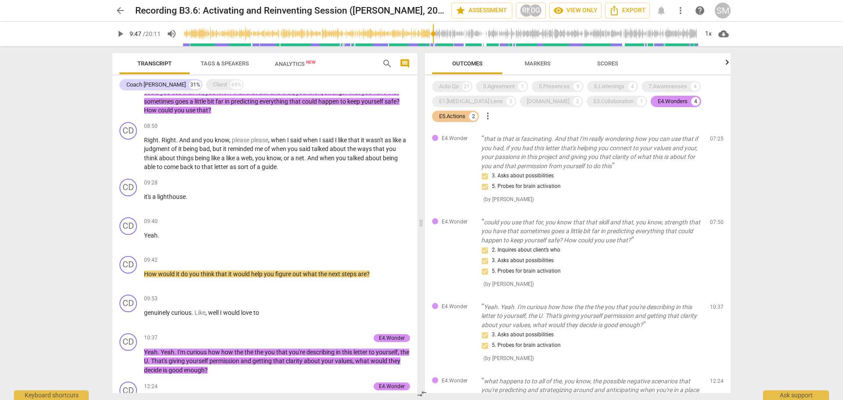
click at [400, 61] on span "comment" at bounding box center [404, 63] width 11 height 11
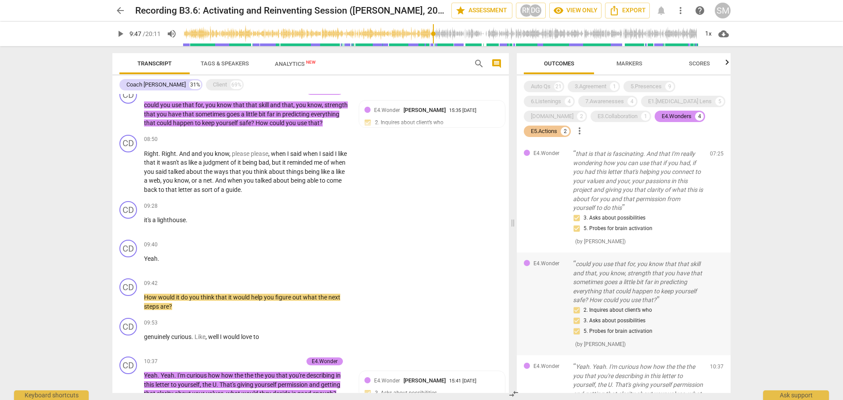
scroll to position [146, 0]
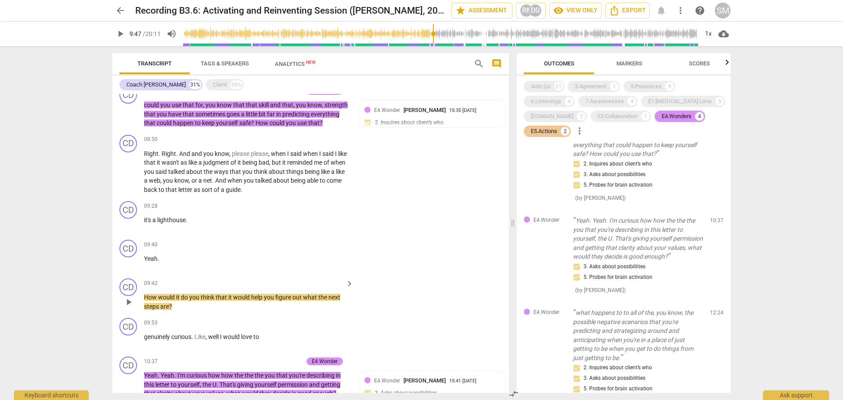
click at [366, 275] on div "CD play_arrow pause 09:42 keyboard_arrow_right How would it do you think that i…" at bounding box center [310, 295] width 396 height 40
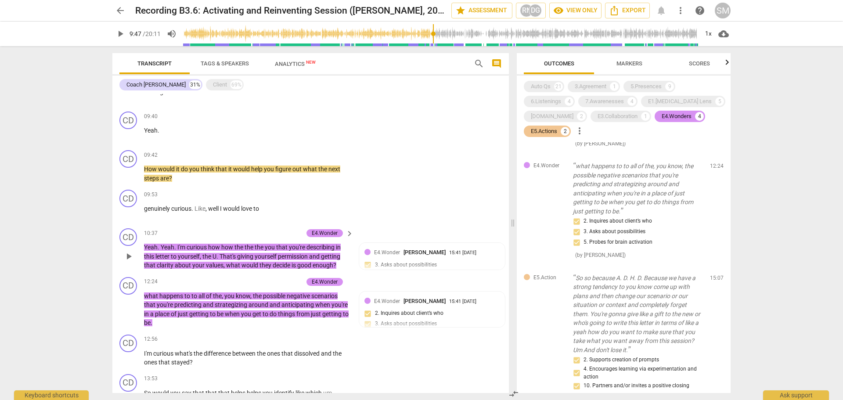
scroll to position [694, 0]
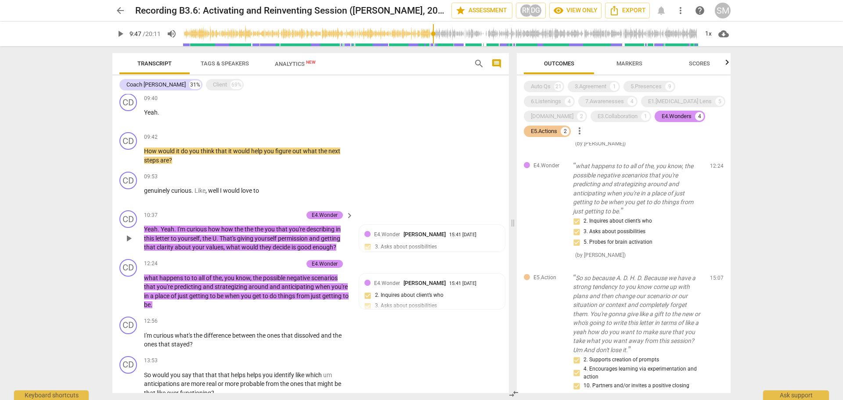
type input "588"
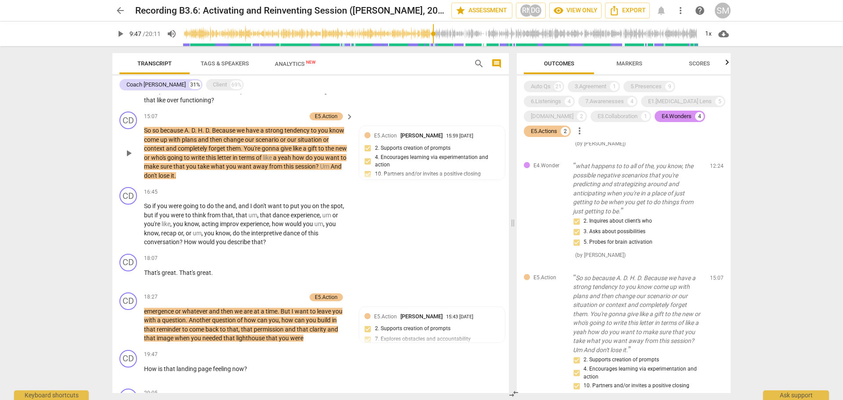
scroll to position [988, 0]
